Goal: Information Seeking & Learning: Learn about a topic

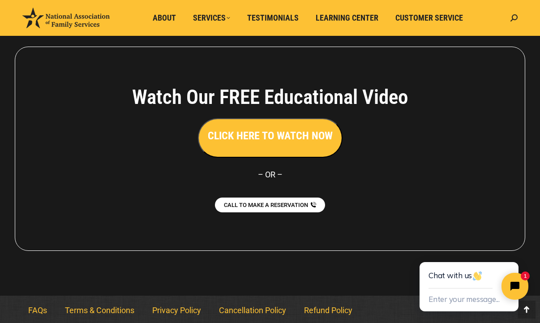
scroll to position [2024, 0]
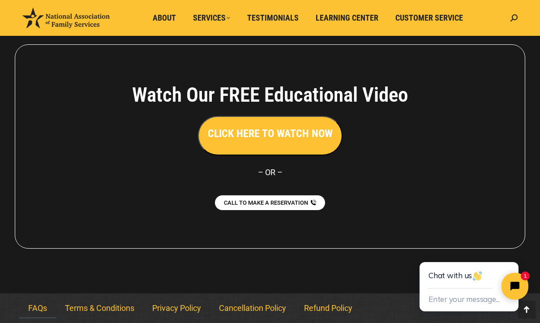
click at [34, 307] on link "FAQs" at bounding box center [37, 308] width 37 height 21
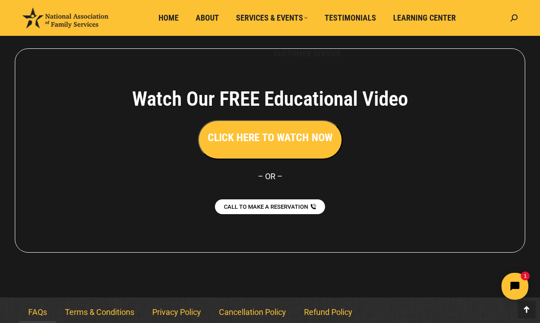
scroll to position [757, 0]
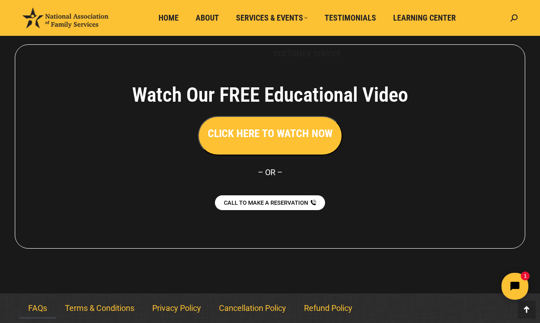
click at [254, 137] on h3 "CLICK HERE TO WATCH NOW" at bounding box center [270, 133] width 125 height 15
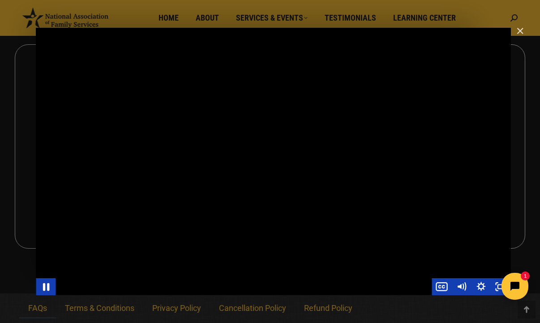
drag, startPoint x: 47, startPoint y: 289, endPoint x: 112, endPoint y: 281, distance: 65.5
click at [110, 281] on div "Main Video - Full Webinar (Emma) Landon V1.4" at bounding box center [273, 286] width 475 height 17
click at [112, 281] on div "Main Video - Full Webinar (Emma) Landon V1.4" at bounding box center [244, 286] width 376 height 17
click at [45, 285] on icon "Pause" at bounding box center [46, 286] width 24 height 21
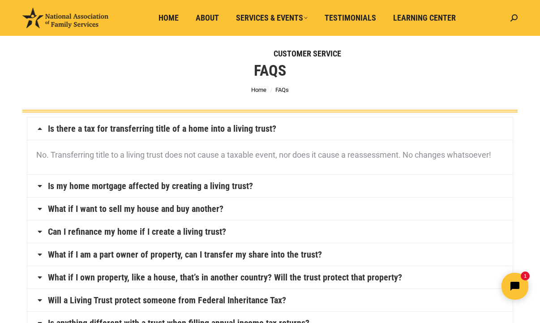
scroll to position [0, 0]
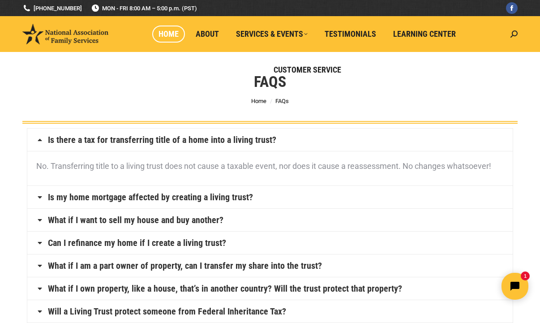
click at [168, 34] on span "Home" at bounding box center [169, 34] width 20 height 10
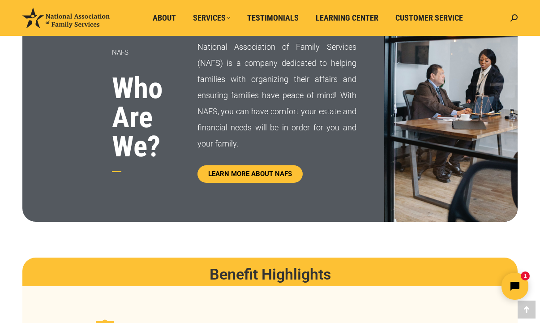
scroll to position [492, 0]
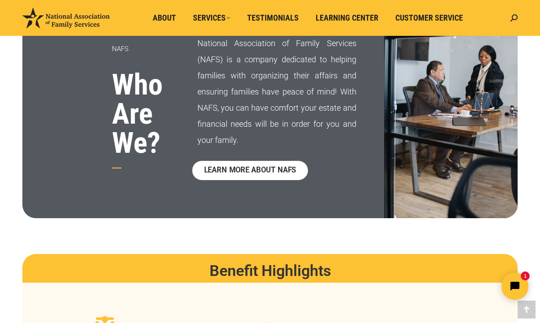
click at [245, 168] on span "LEARN MORE ABOUT NAFS" at bounding box center [250, 171] width 92 height 8
